Goal: Information Seeking & Learning: Learn about a topic

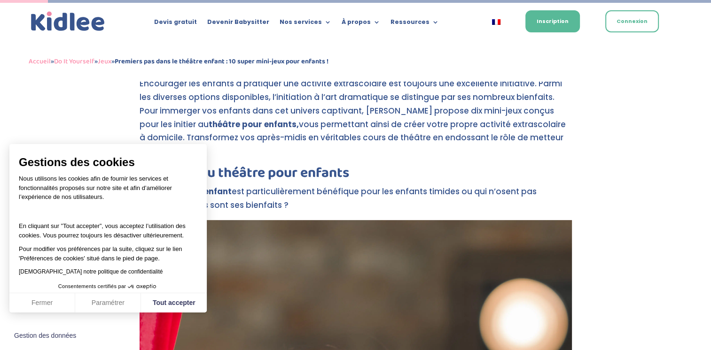
scroll to position [282, 0]
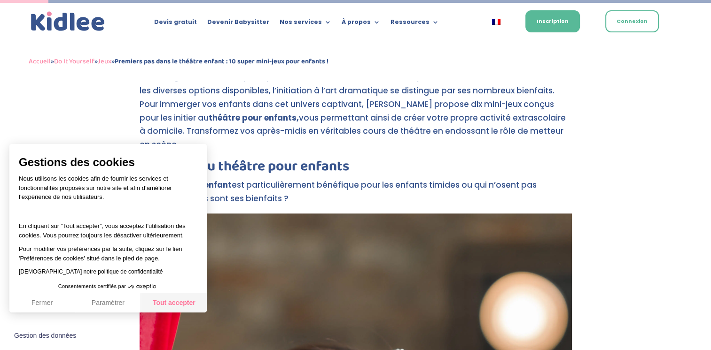
click at [163, 301] on button "Tout accepter" at bounding box center [174, 304] width 66 height 20
checkbox input "true"
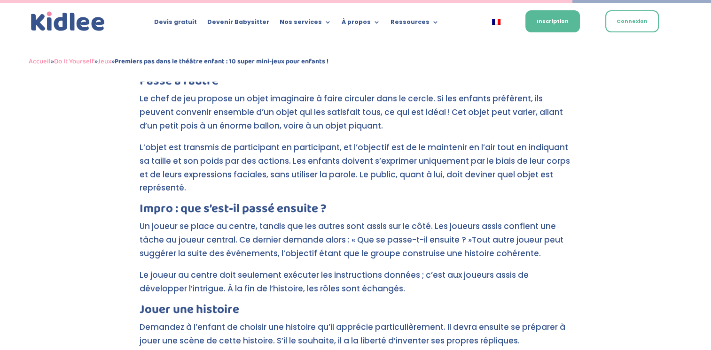
scroll to position [3345, 0]
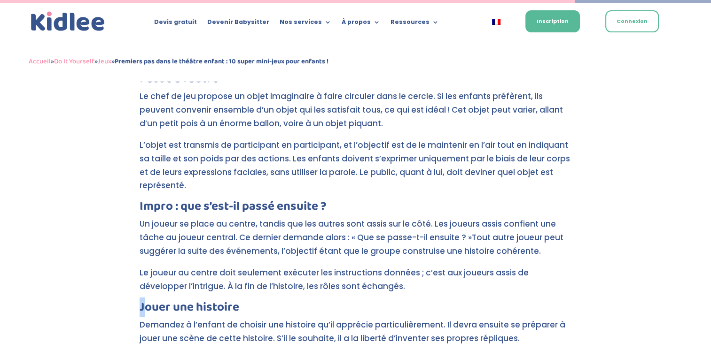
drag, startPoint x: 138, startPoint y: 251, endPoint x: 144, endPoint y: 250, distance: 5.7
drag, startPoint x: 144, startPoint y: 250, endPoint x: 109, endPoint y: 280, distance: 45.0
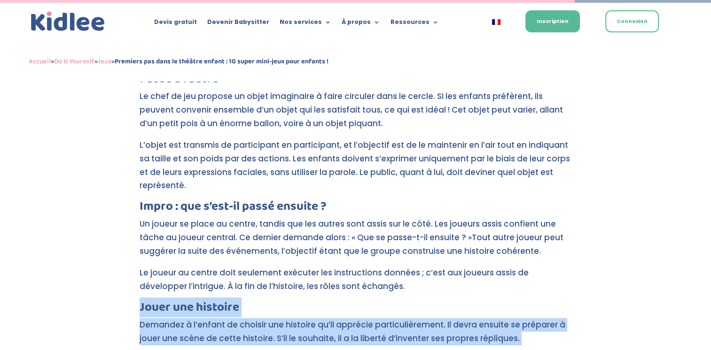
drag, startPoint x: 140, startPoint y: 256, endPoint x: 532, endPoint y: 324, distance: 397.8
copy div "Jouer une histoire Demandez à l’enfant de choisir une histoire qu’il apprécie p…"
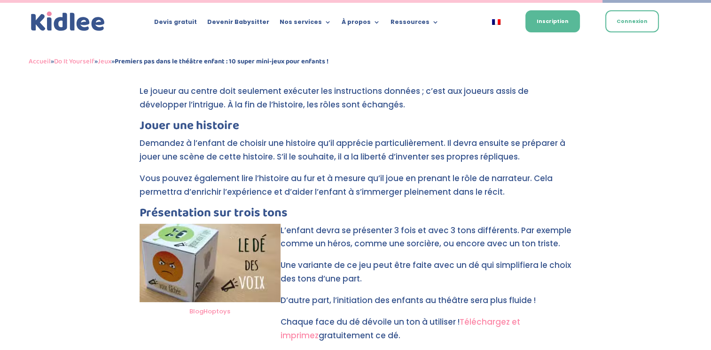
scroll to position [3576, 0]
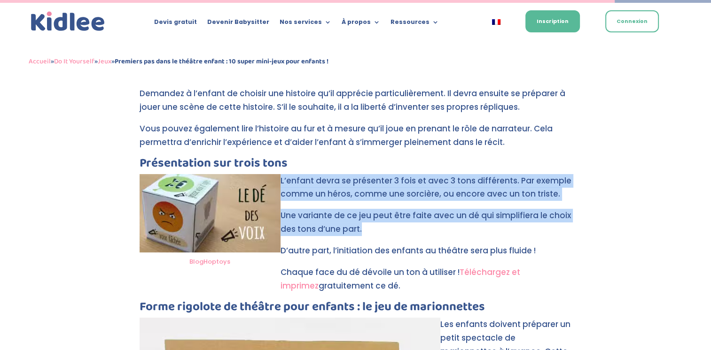
drag, startPoint x: 280, startPoint y: 127, endPoint x: 365, endPoint y: 173, distance: 96.5
drag, startPoint x: 365, startPoint y: 173, endPoint x: 334, endPoint y: 130, distance: 52.6
copy div "L’enfant devra se présenter 3 fois et avec 3 tons différents. Par exemple comme…"
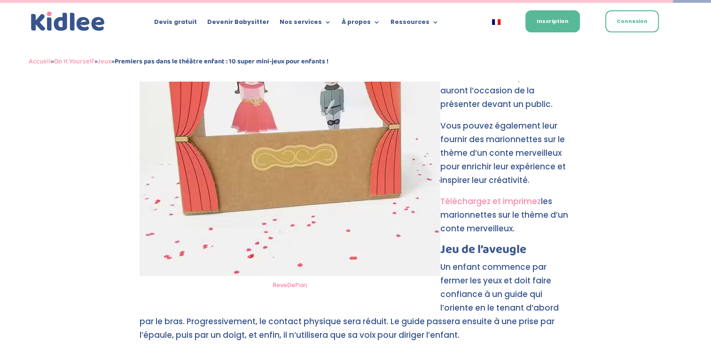
scroll to position [3933, 0]
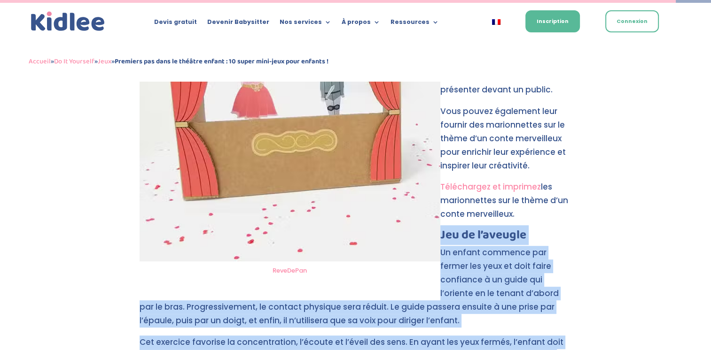
drag, startPoint x: 442, startPoint y: 182, endPoint x: 572, endPoint y: 301, distance: 176.2
copy div "Jeu de l’aveugle Un enfant commence par fermer les yeux et doit faire confiance…"
